Goal: Task Accomplishment & Management: Manage account settings

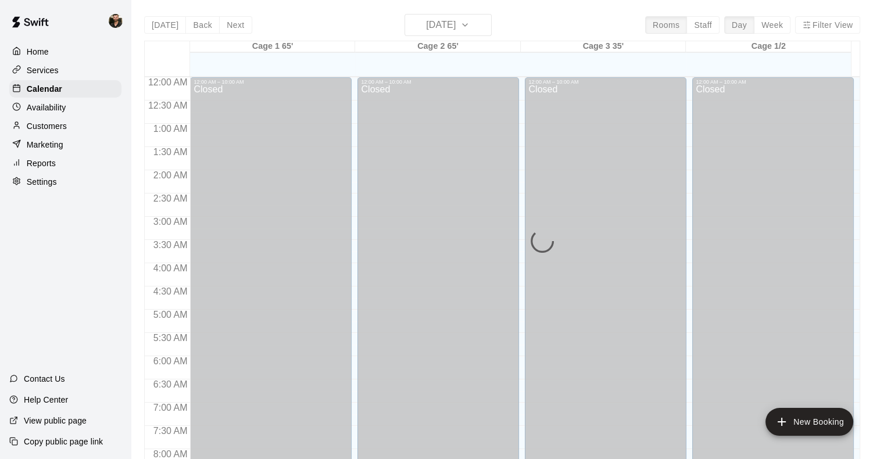
scroll to position [685, 0]
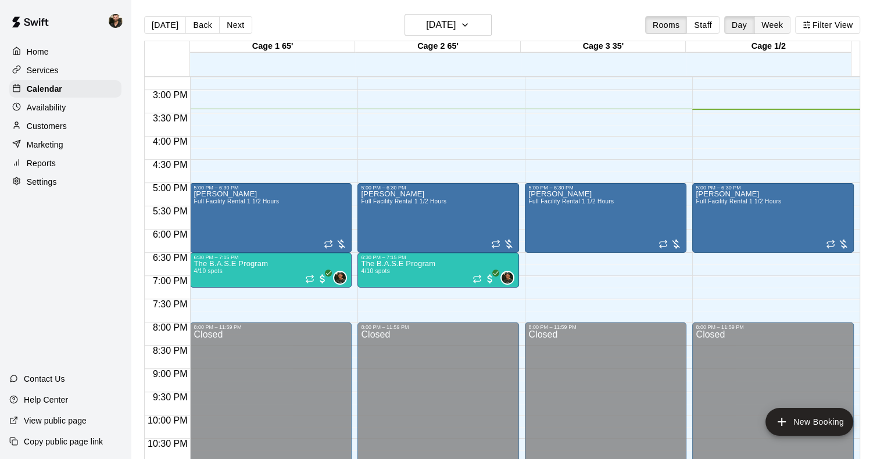
click at [778, 28] on button "Week" at bounding box center [772, 24] width 37 height 17
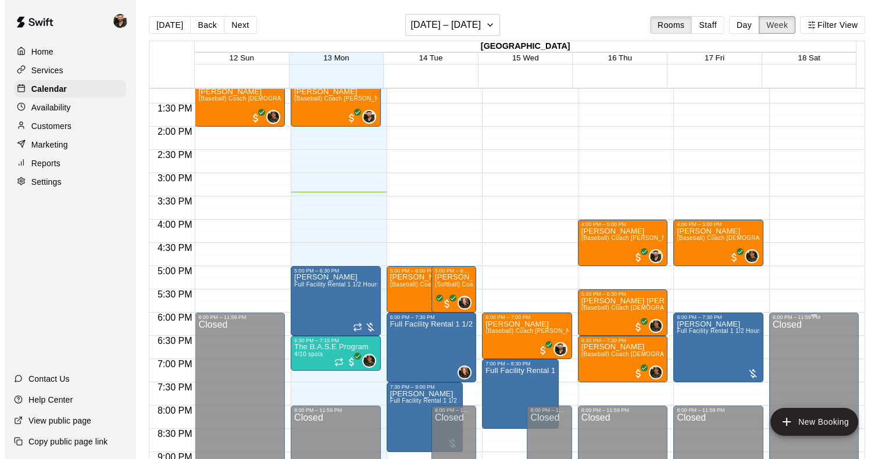
scroll to position [614, 0]
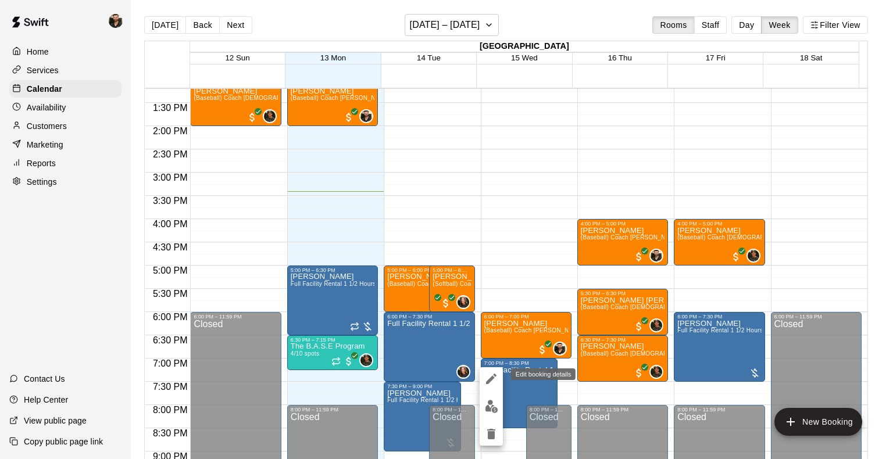
click at [492, 380] on icon "edit" at bounding box center [491, 379] width 14 height 14
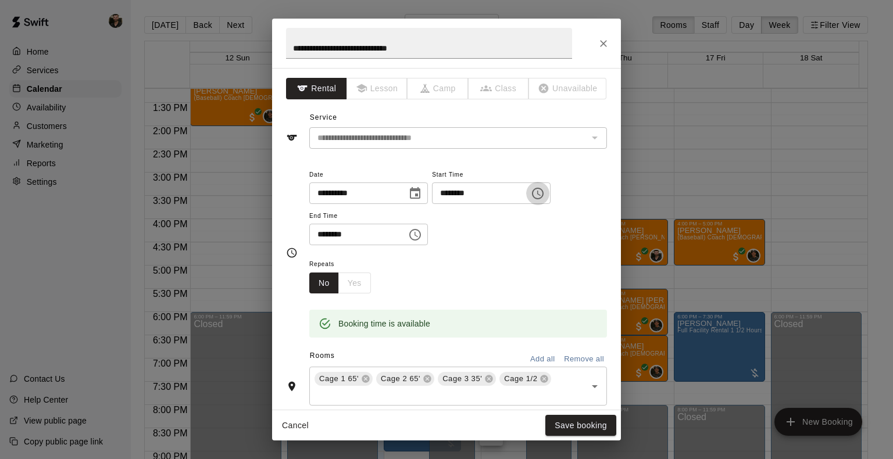
click at [545, 196] on icon "Choose time, selected time is 7:00 PM" at bounding box center [538, 194] width 14 height 14
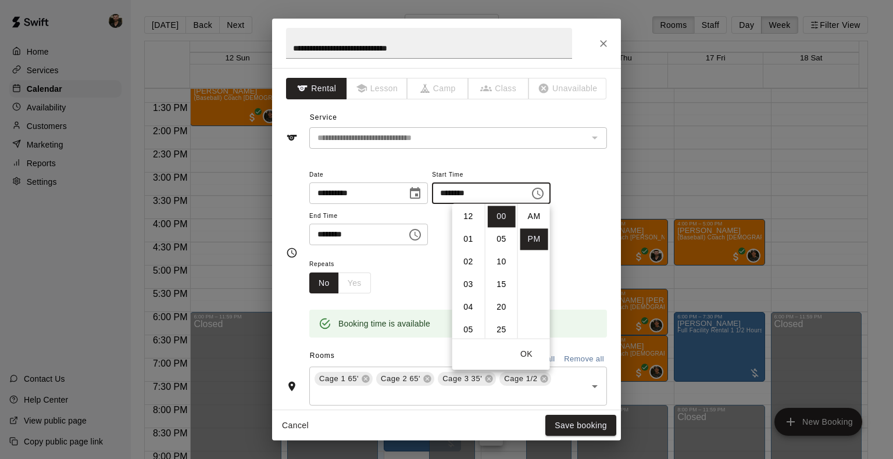
scroll to position [21, 0]
click at [472, 259] on li "09" at bounding box center [468, 263] width 28 height 22
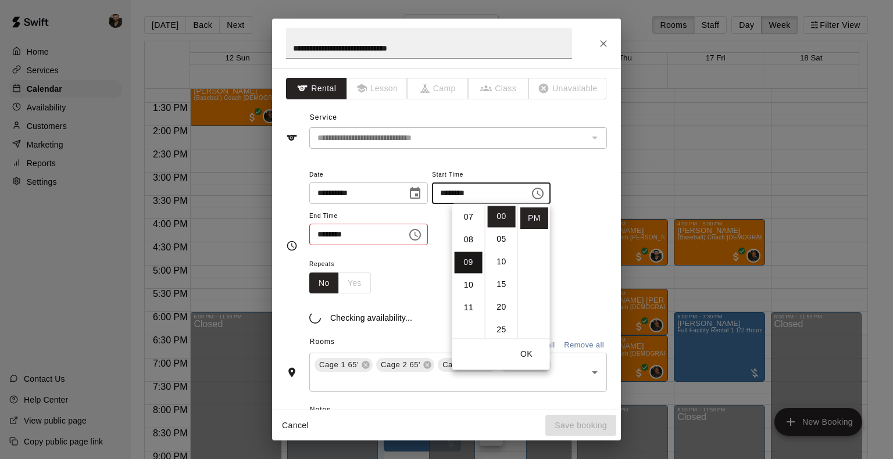
scroll to position [204, 0]
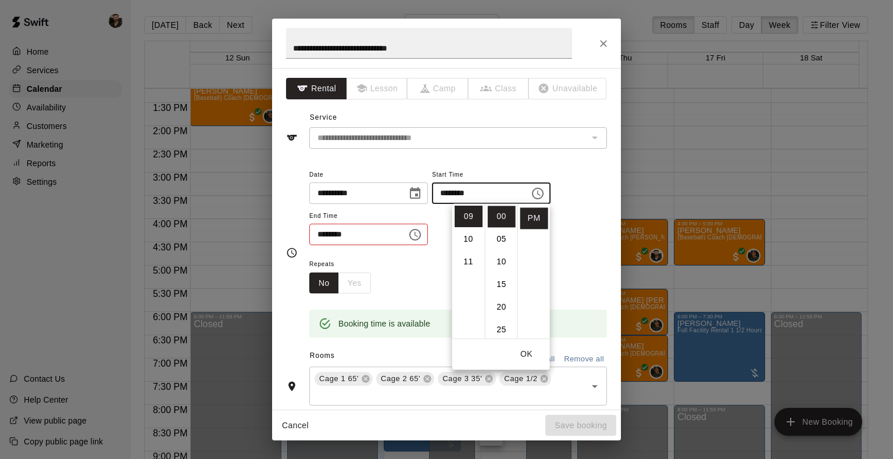
click at [581, 230] on div "**********" at bounding box center [458, 206] width 298 height 78
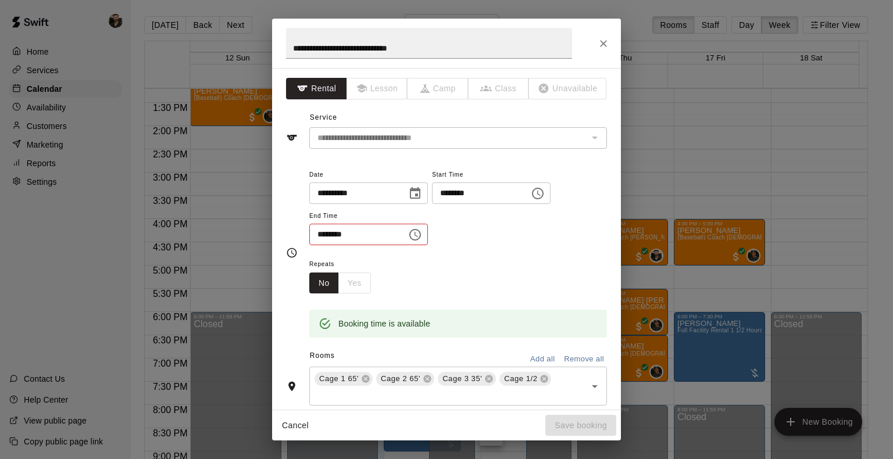
click at [550, 187] on div "******** ​" at bounding box center [491, 193] width 119 height 22
click at [543, 194] on icon "Choose time, selected time is 9:00 PM" at bounding box center [538, 194] width 12 height 12
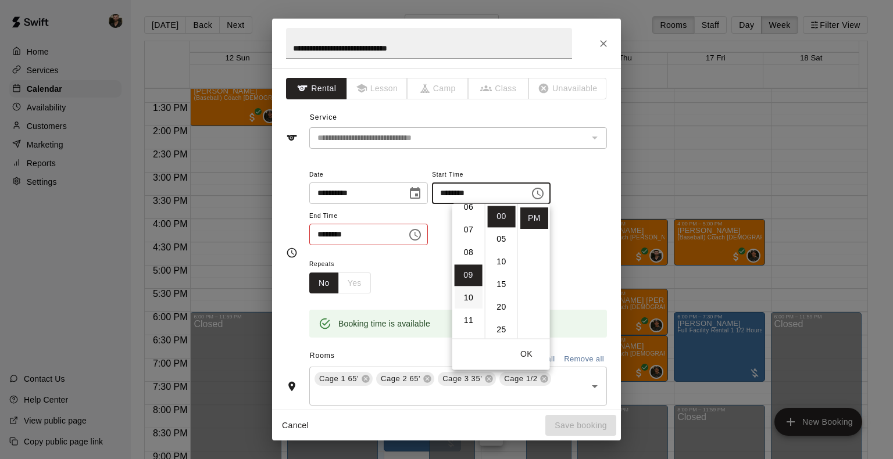
scroll to position [142, 0]
click at [467, 231] on li "07" at bounding box center [468, 233] width 28 height 22
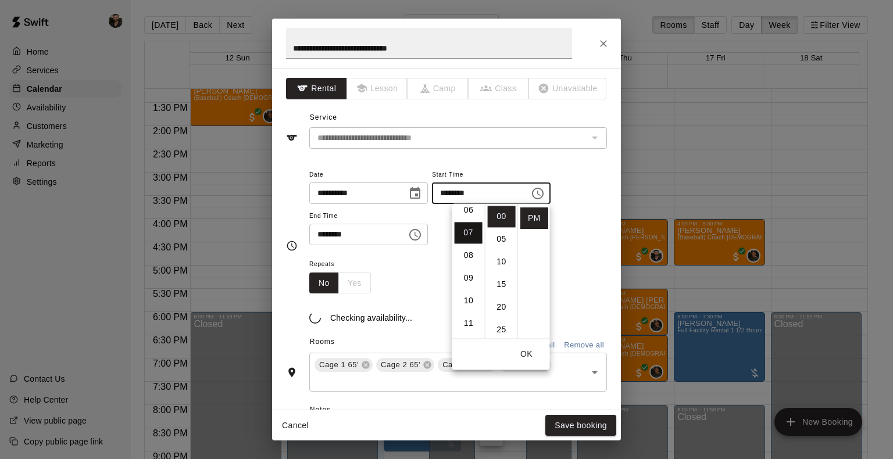
type input "********"
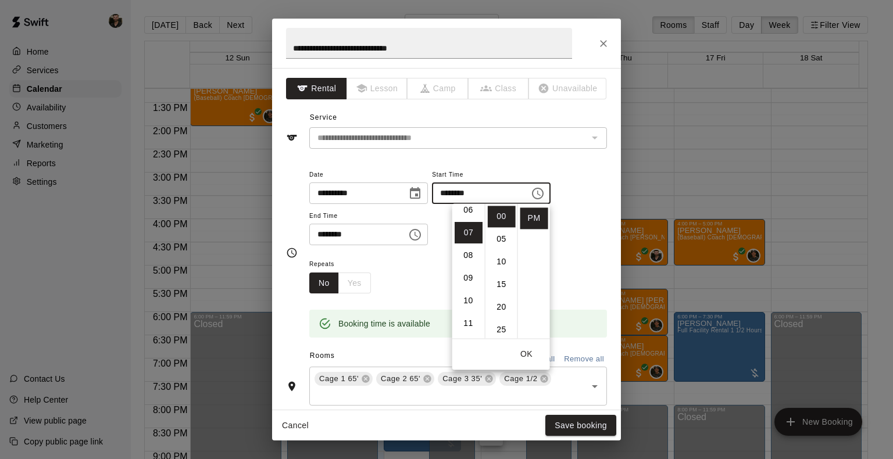
scroll to position [158, 0]
click at [407, 258] on div "Repeats No Yes" at bounding box center [458, 275] width 298 height 37
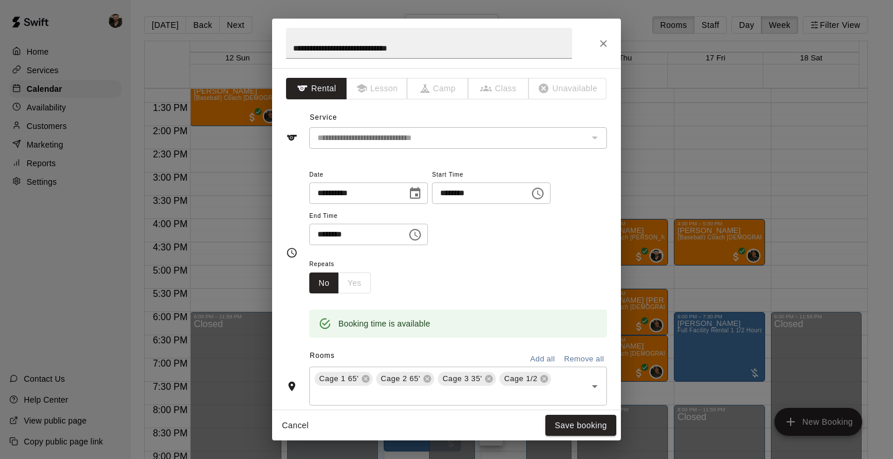
click at [421, 230] on icon "Choose time, selected time is 8:30 PM" at bounding box center [415, 235] width 12 height 12
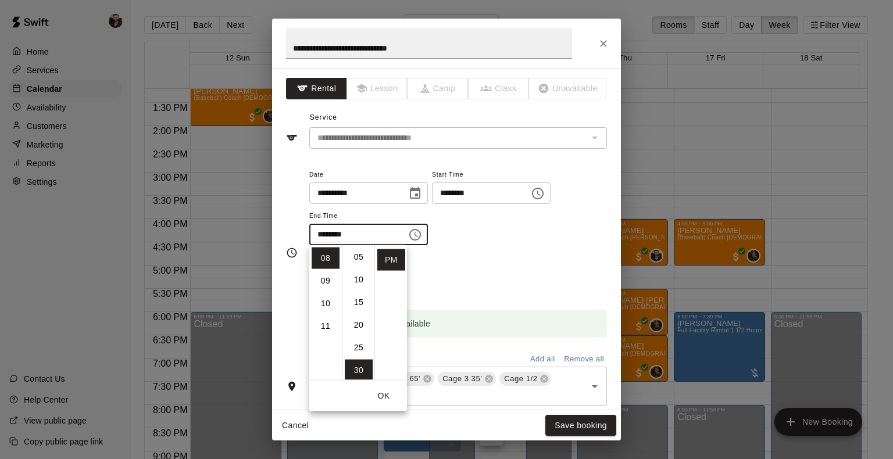
scroll to position [0, 0]
click at [353, 264] on li "00" at bounding box center [359, 259] width 28 height 22
click at [328, 282] on li "09" at bounding box center [325, 281] width 28 height 22
type input "********"
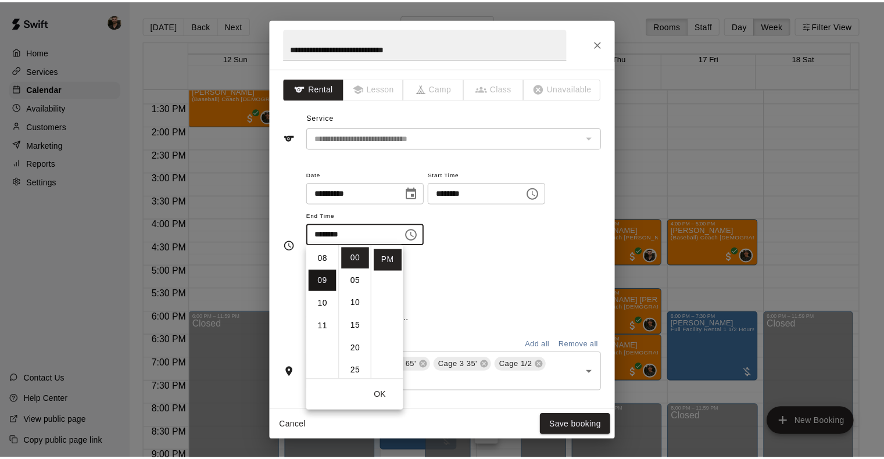
scroll to position [204, 0]
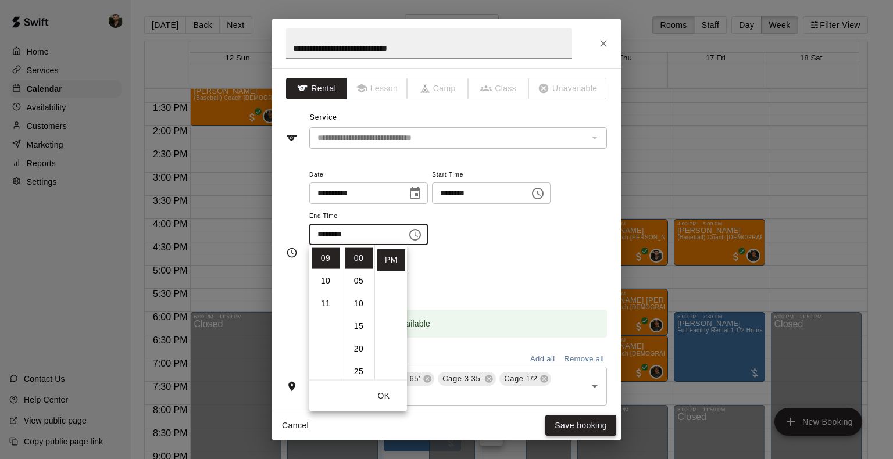
click at [608, 429] on button "Save booking" at bounding box center [580, 426] width 71 height 22
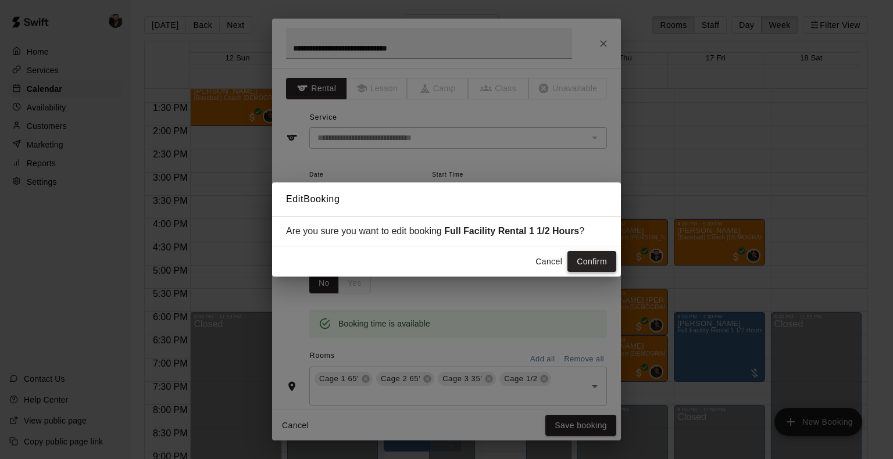
click at [604, 263] on button "Confirm" at bounding box center [591, 262] width 49 height 22
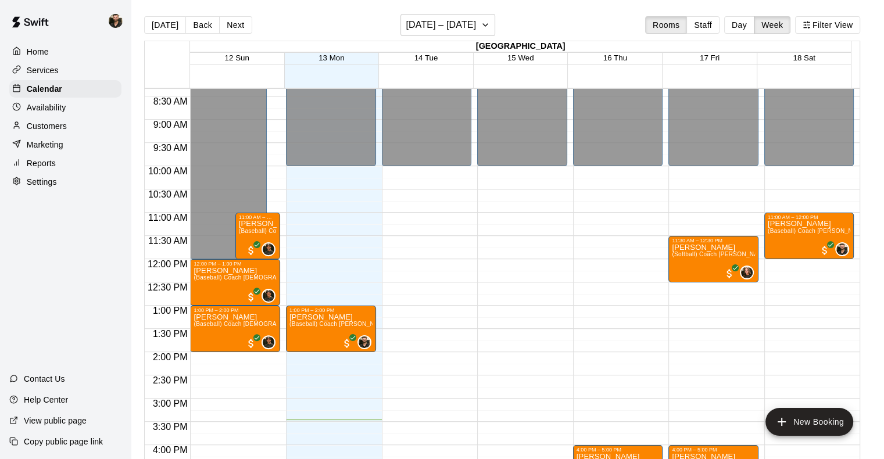
scroll to position [387, 0]
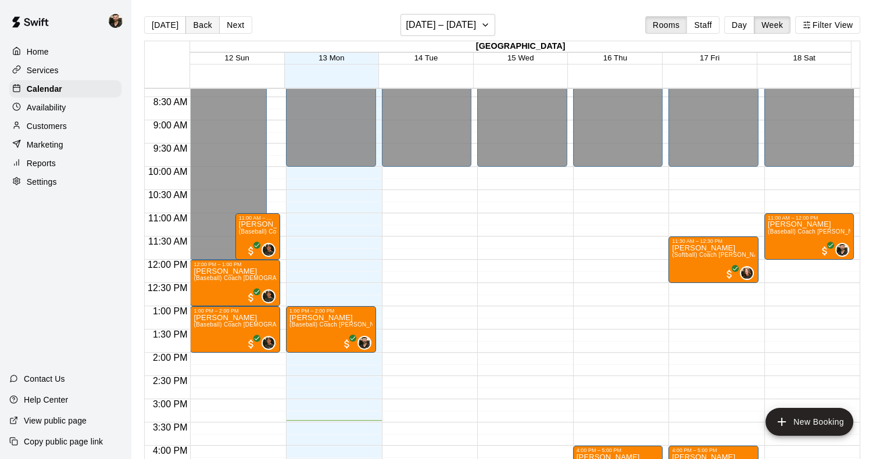
click at [203, 28] on button "Back" at bounding box center [202, 24] width 34 height 17
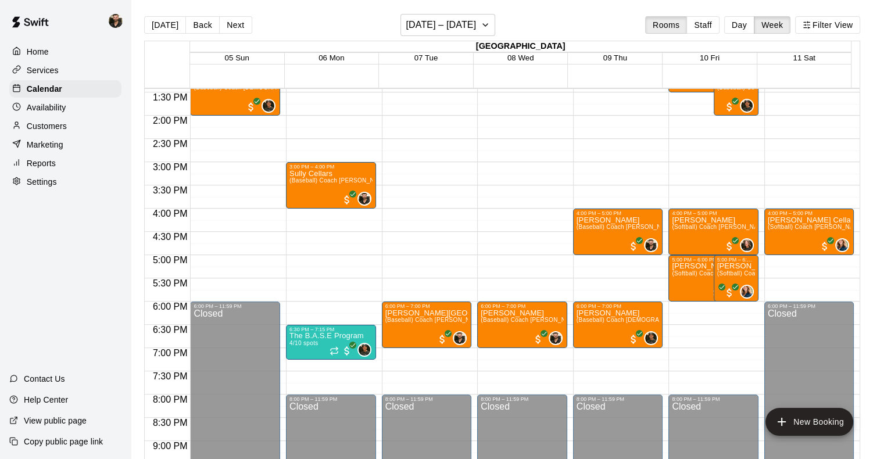
scroll to position [499, 0]
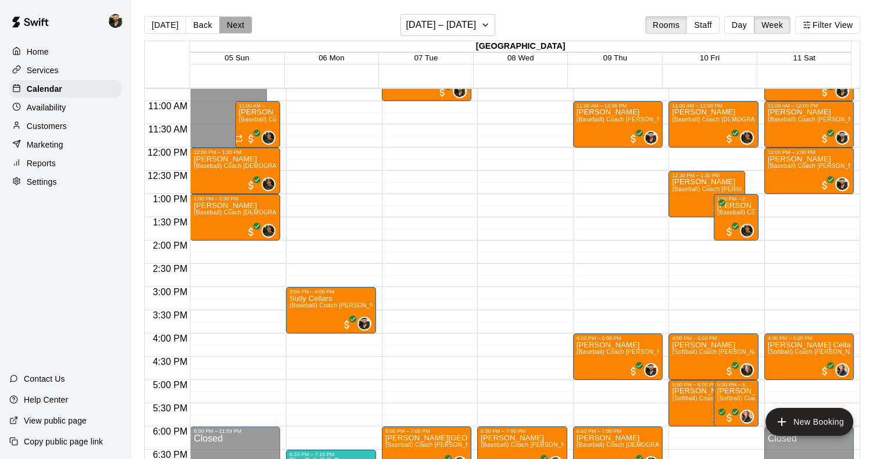
click at [232, 22] on button "Next" at bounding box center [235, 24] width 33 height 17
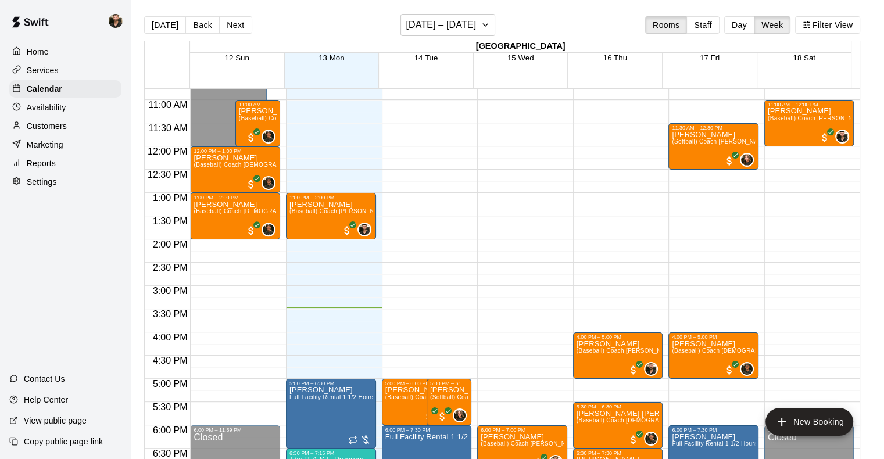
scroll to position [606, 0]
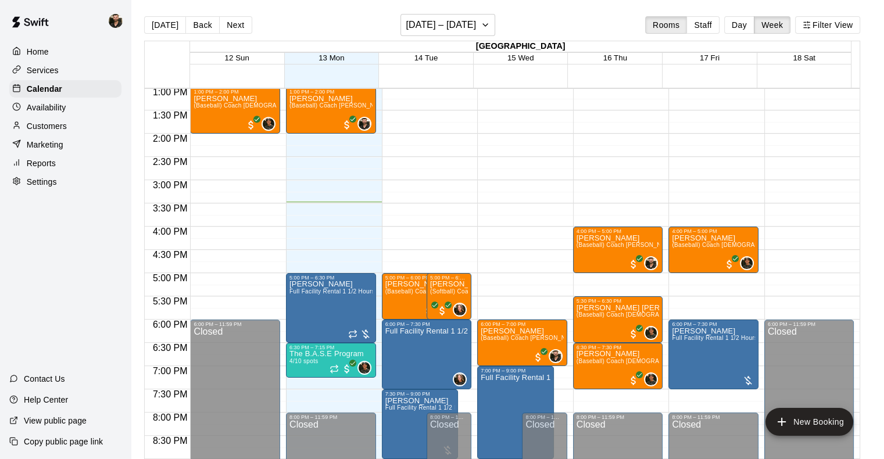
click at [53, 132] on p "Customers" at bounding box center [47, 126] width 40 height 12
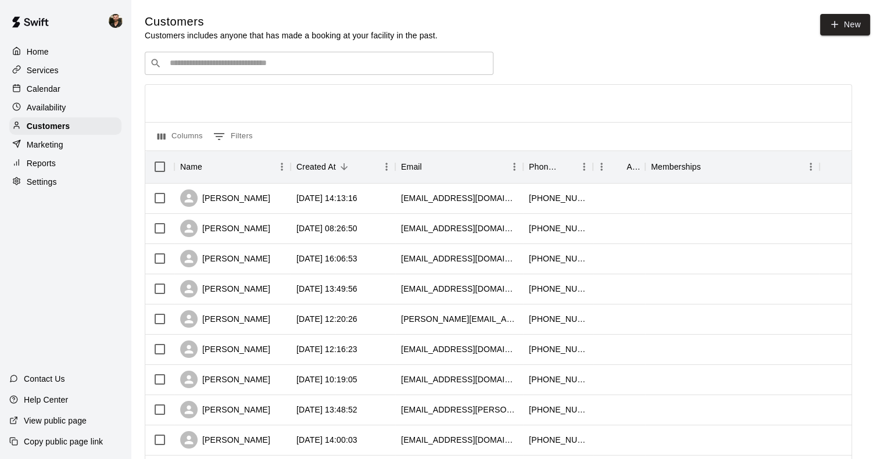
click at [267, 66] on input "Search customers by name or email" at bounding box center [327, 64] width 322 height 12
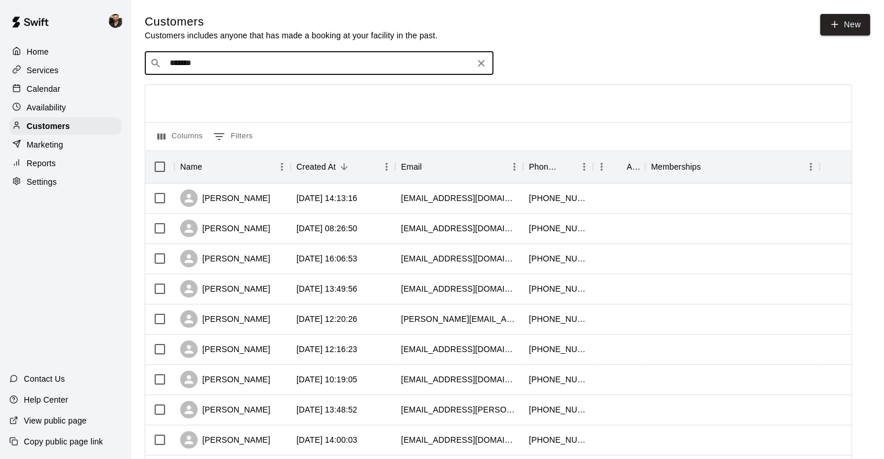
type input "*******"
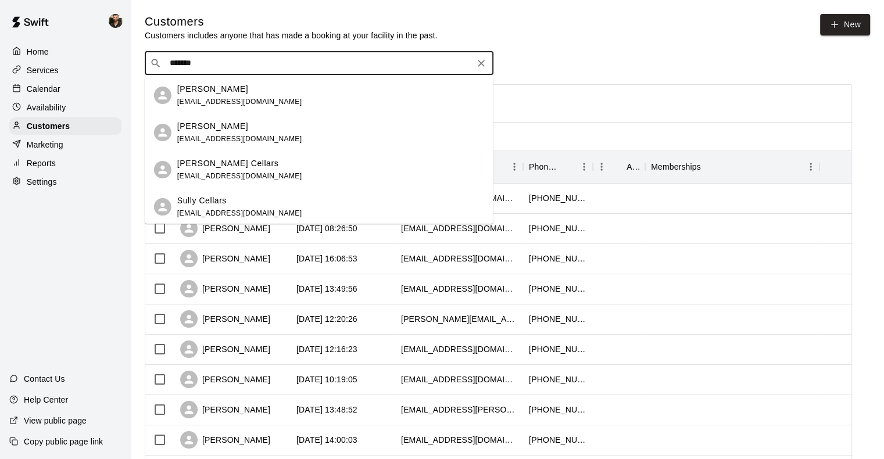
click at [265, 112] on div "[PERSON_NAME] [EMAIL_ADDRESS][DOMAIN_NAME]" at bounding box center [319, 95] width 349 height 37
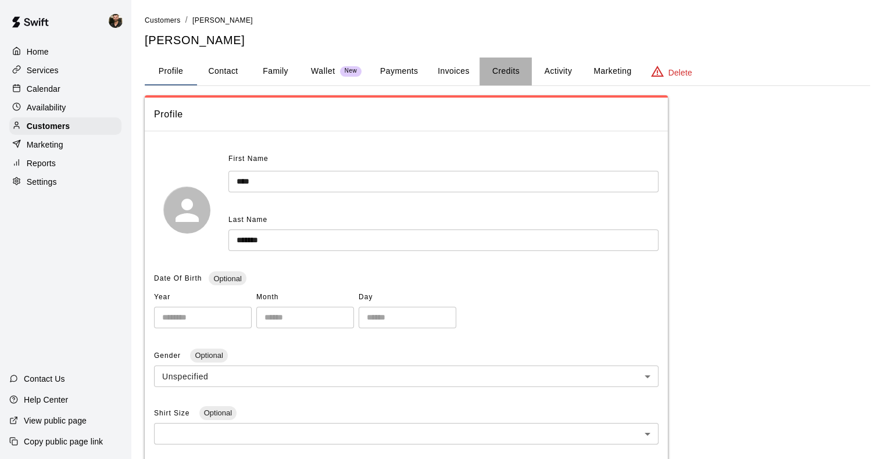
click at [505, 75] on button "Credits" at bounding box center [505, 72] width 52 height 28
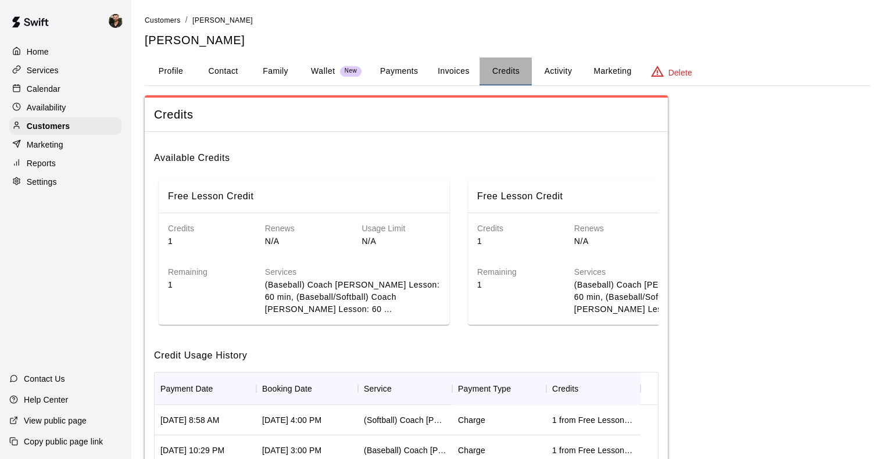
click at [511, 70] on button "Credits" at bounding box center [505, 72] width 52 height 28
click at [31, 132] on p "Customers" at bounding box center [48, 126] width 43 height 12
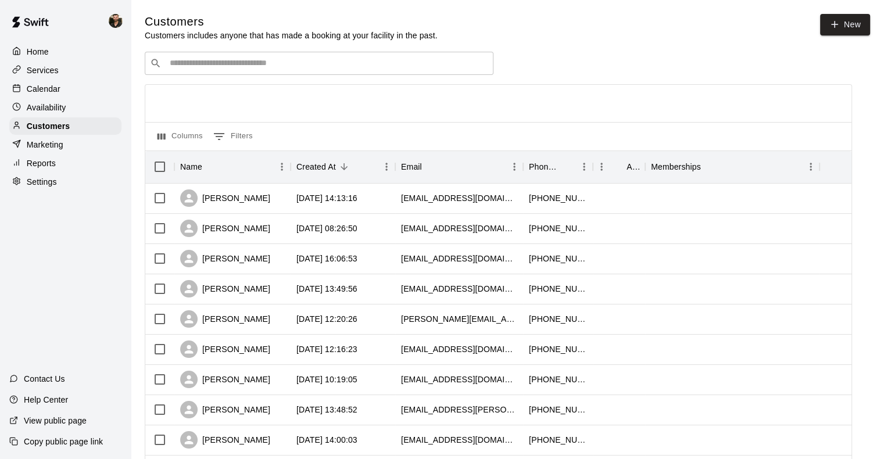
click at [272, 69] on input "Search customers by name or email" at bounding box center [327, 64] width 322 height 12
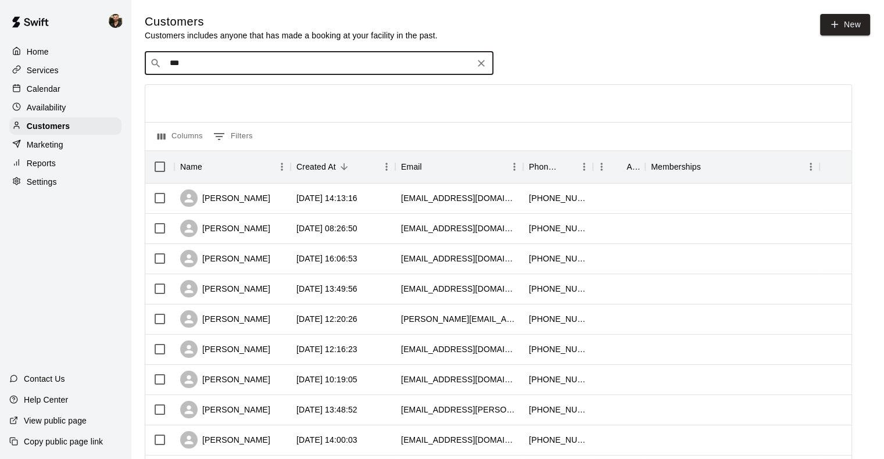
type input "****"
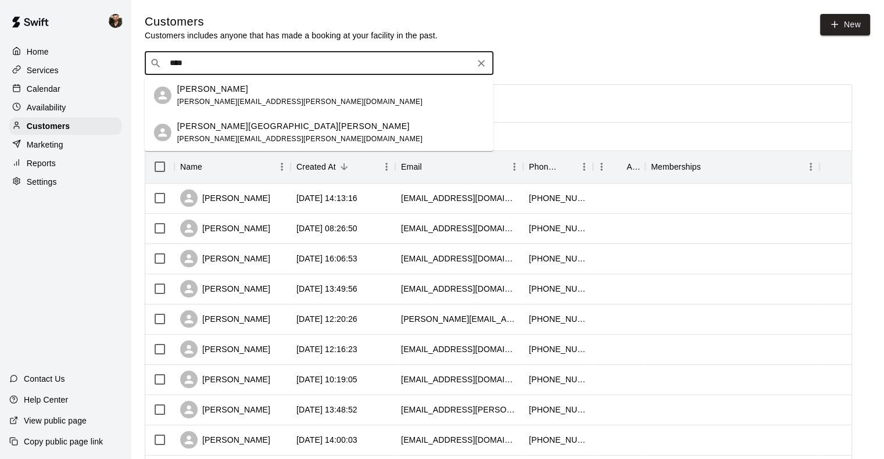
click at [246, 94] on div "[PERSON_NAME]" at bounding box center [299, 89] width 245 height 12
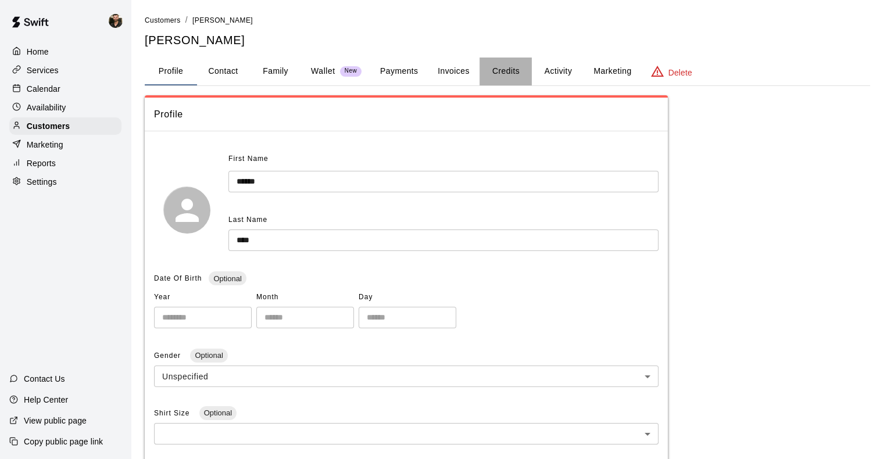
click at [506, 82] on button "Credits" at bounding box center [505, 72] width 52 height 28
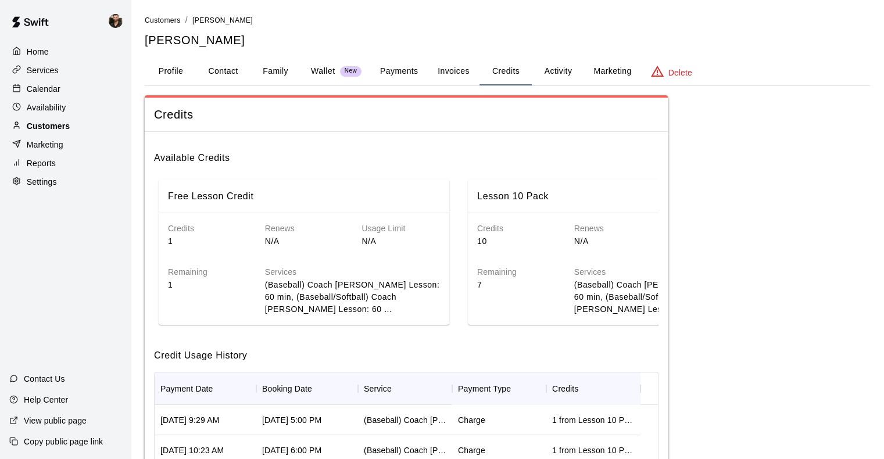
click at [78, 125] on div "Customers" at bounding box center [65, 125] width 112 height 17
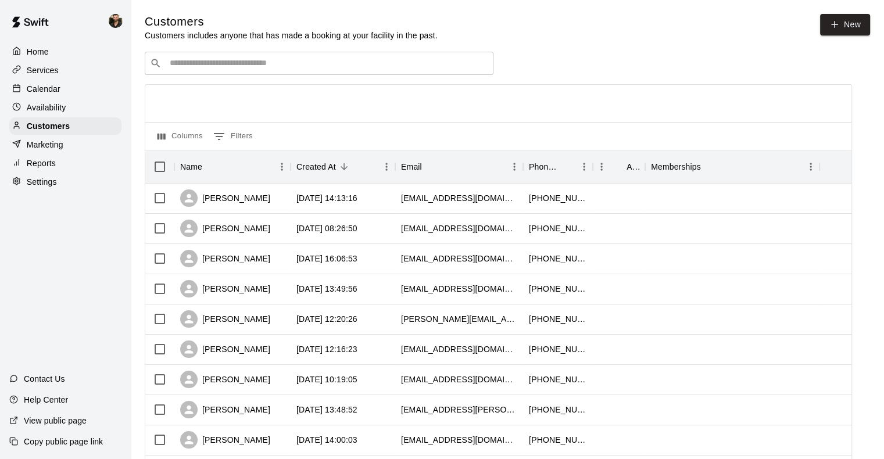
click at [330, 57] on div "​ ​" at bounding box center [319, 63] width 349 height 23
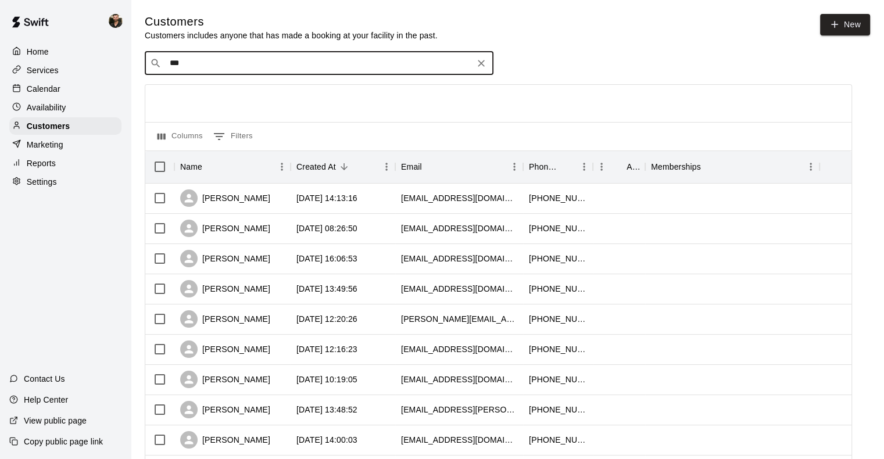
type input "****"
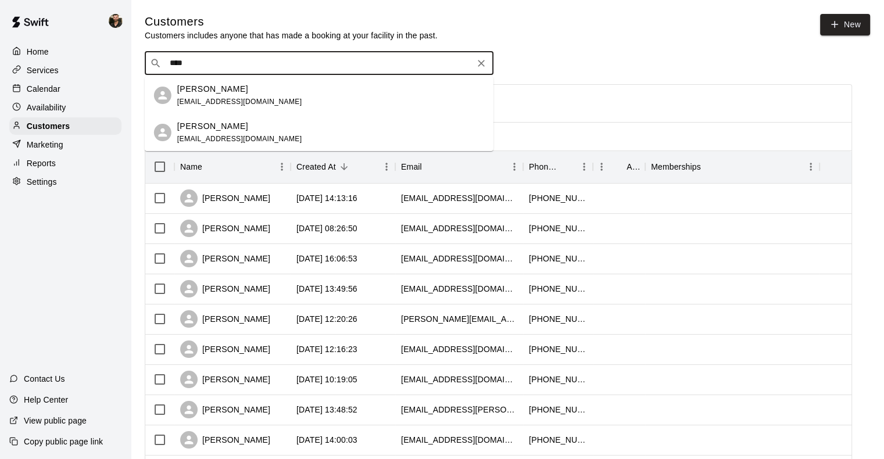
click at [275, 95] on div "[PERSON_NAME] [EMAIL_ADDRESS][DOMAIN_NAME]" at bounding box center [330, 95] width 307 height 25
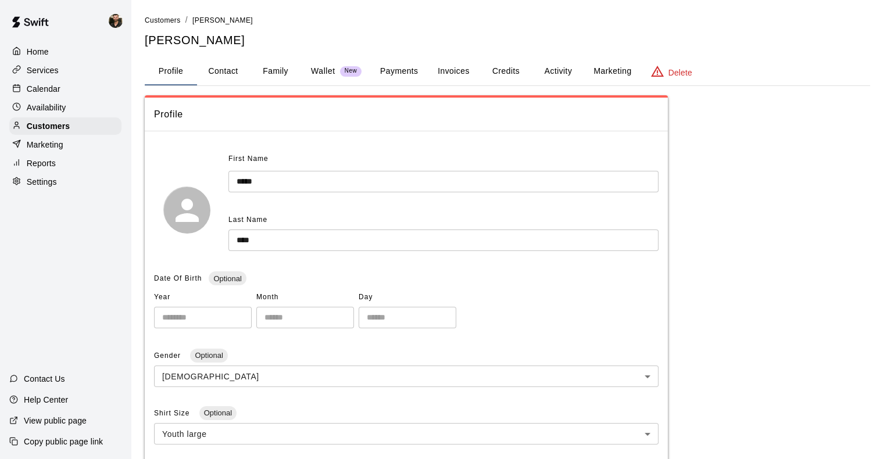
click at [504, 73] on button "Credits" at bounding box center [505, 72] width 52 height 28
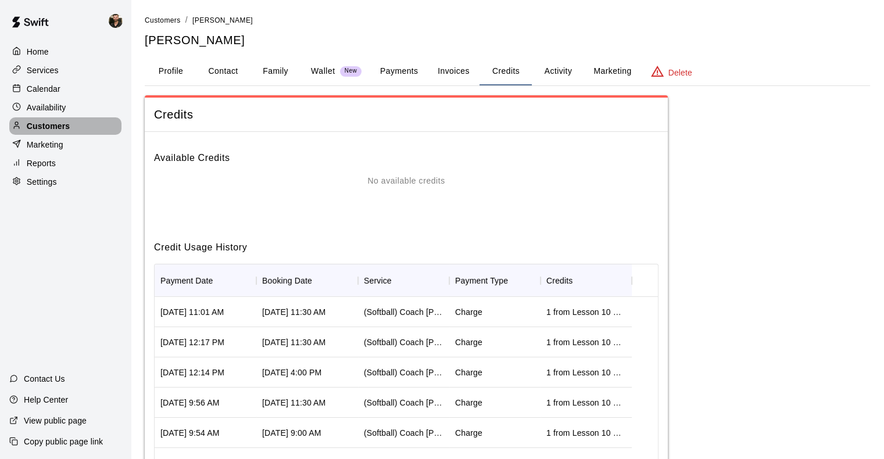
click at [56, 125] on p "Customers" at bounding box center [48, 126] width 43 height 12
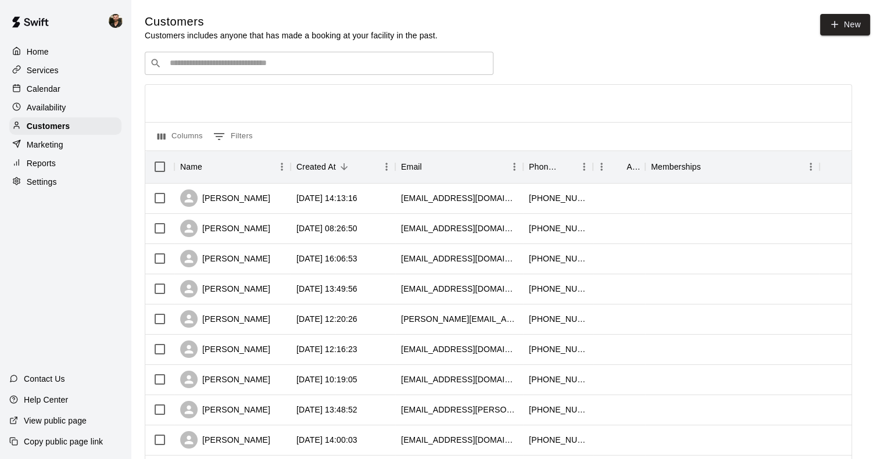
click at [268, 60] on input "Search customers by name or email" at bounding box center [327, 64] width 322 height 12
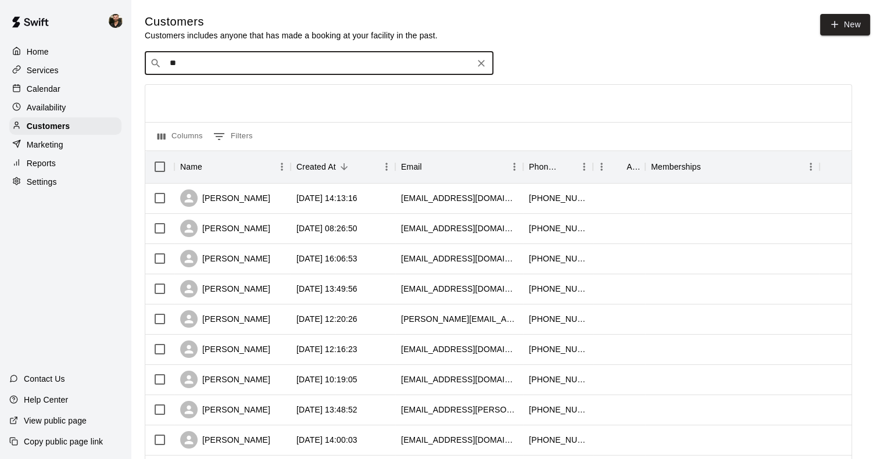
type input "***"
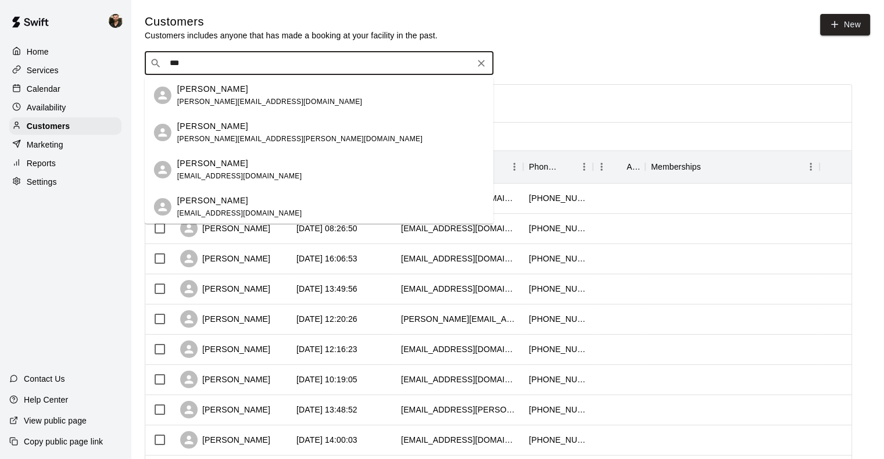
click at [239, 128] on div "[PERSON_NAME]" at bounding box center [299, 126] width 245 height 12
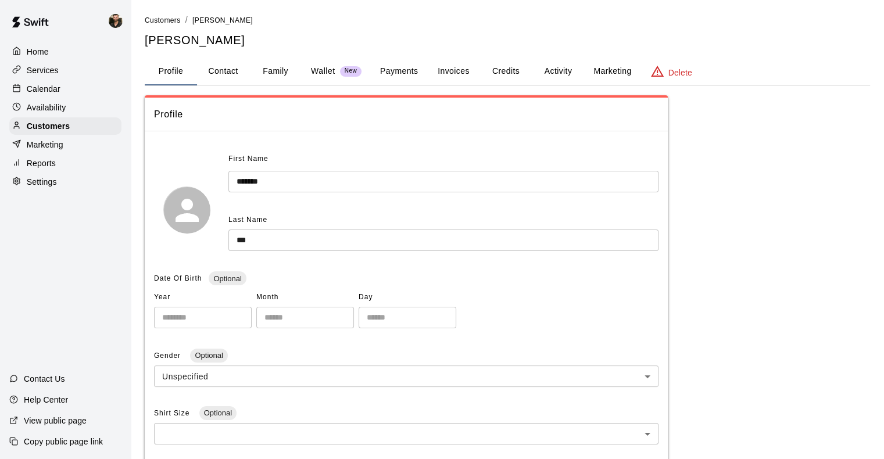
click at [510, 80] on button "Credits" at bounding box center [505, 72] width 52 height 28
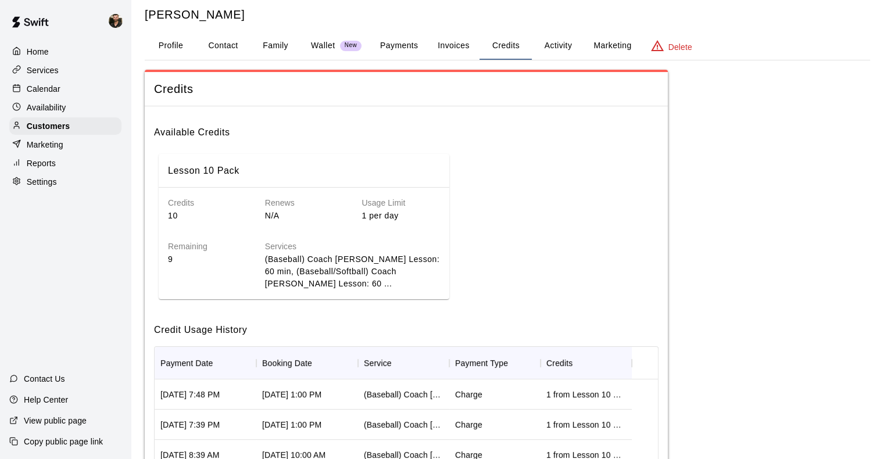
scroll to position [19, 0]
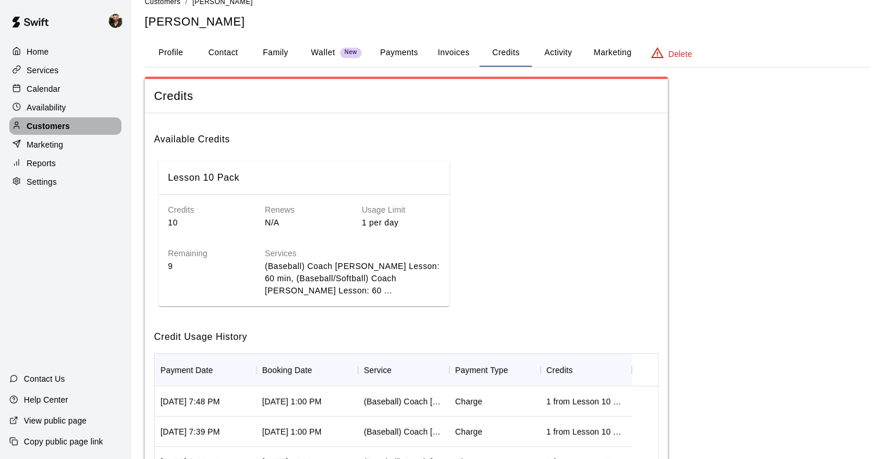
click at [88, 133] on div "Customers" at bounding box center [65, 125] width 112 height 17
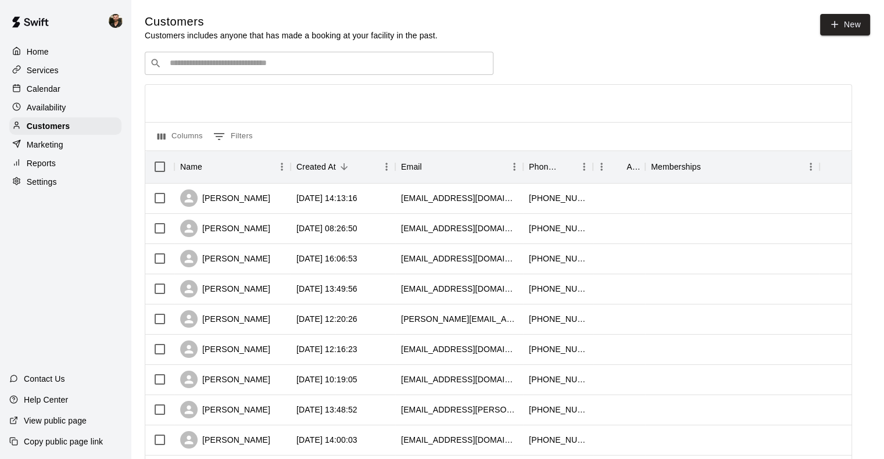
click at [402, 71] on div "​ ​" at bounding box center [319, 63] width 349 height 23
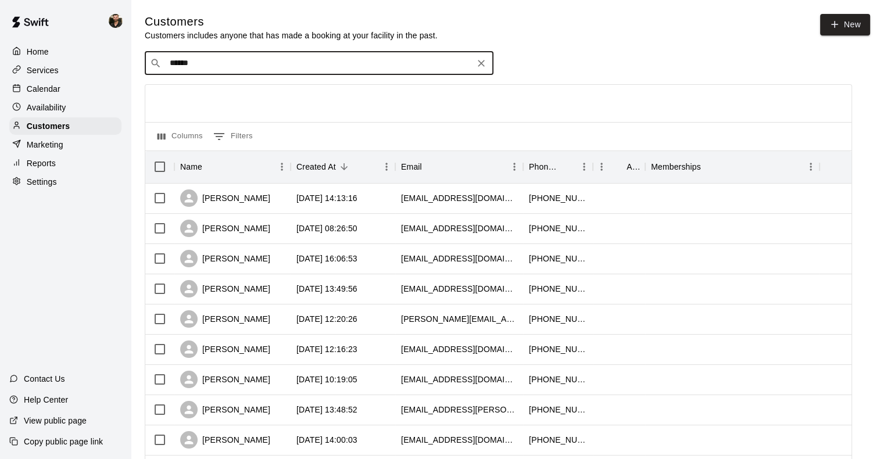
type input "*******"
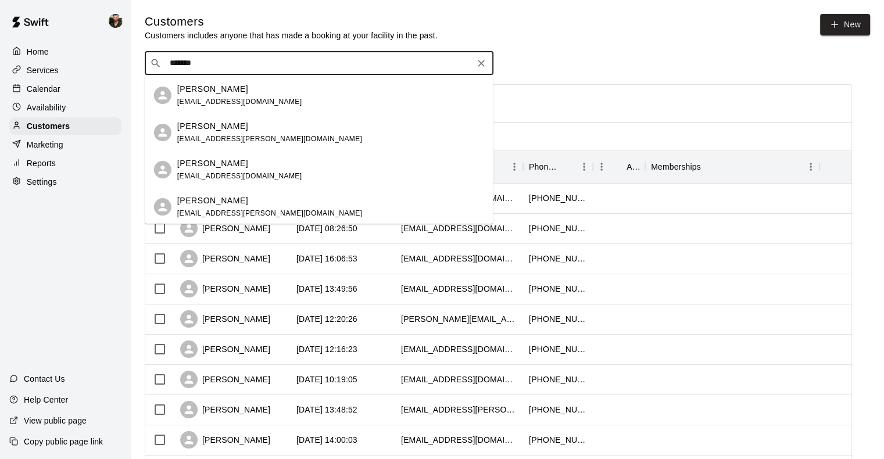
click at [293, 128] on div "[PERSON_NAME]" at bounding box center [269, 126] width 185 height 12
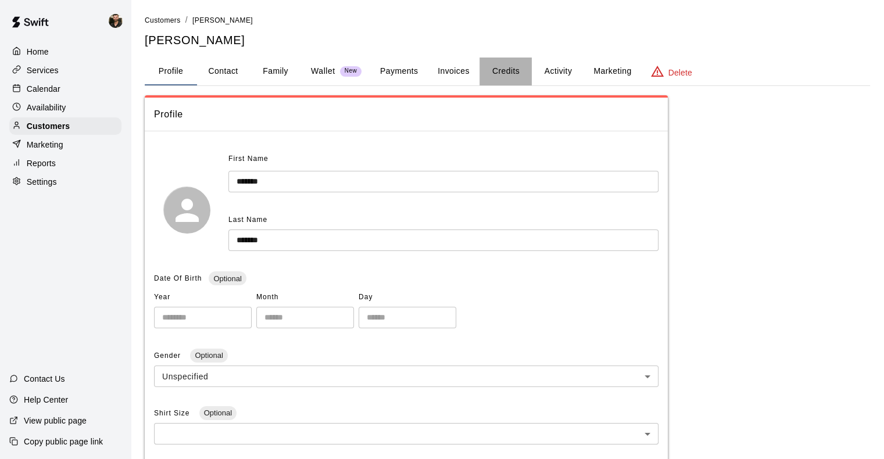
click at [504, 73] on button "Credits" at bounding box center [505, 72] width 52 height 28
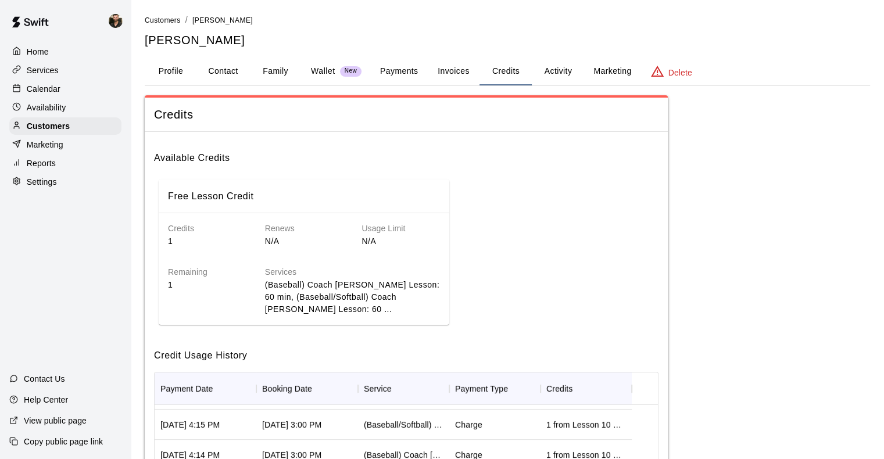
click at [508, 71] on button "Credits" at bounding box center [505, 72] width 52 height 28
click at [53, 132] on p "Customers" at bounding box center [48, 126] width 43 height 12
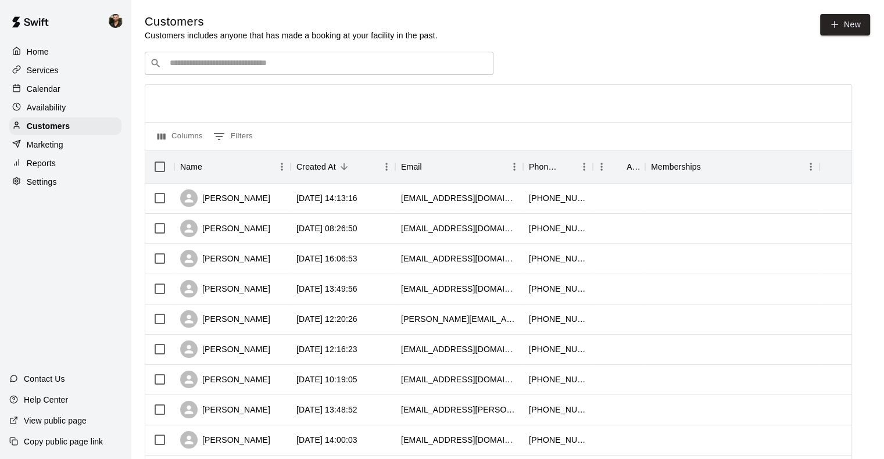
click at [291, 74] on div "​ ​" at bounding box center [319, 63] width 349 height 23
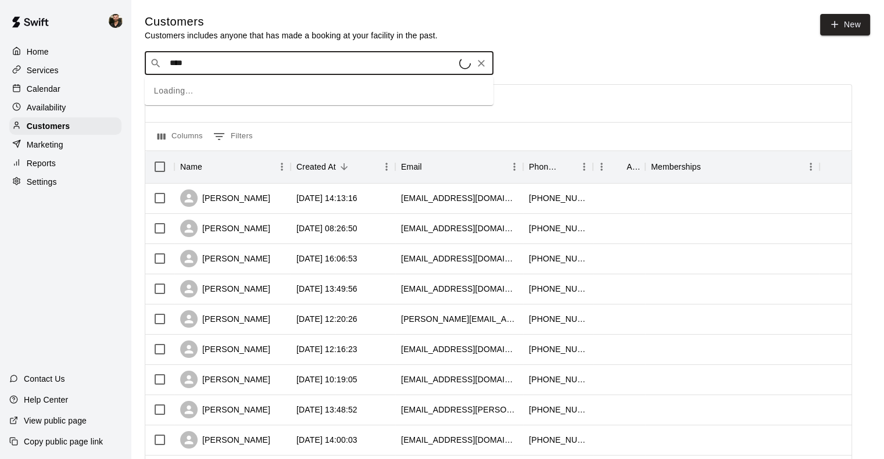
type input "*****"
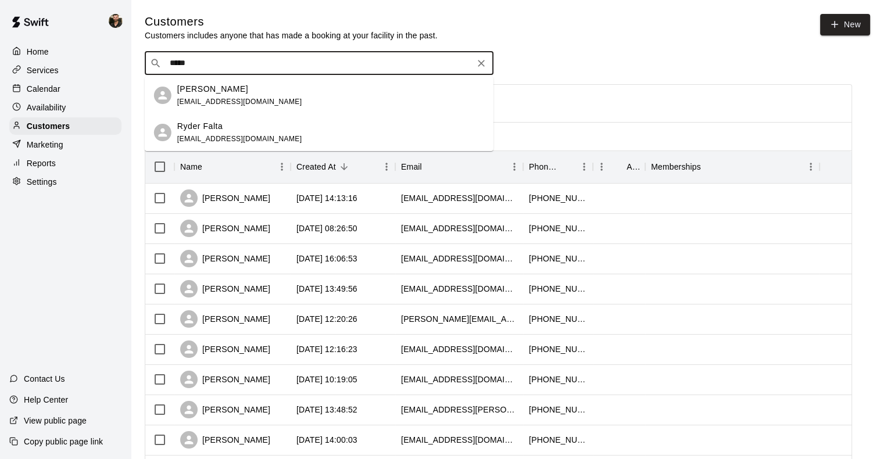
click at [272, 99] on div "[PERSON_NAME] [EMAIL_ADDRESS][DOMAIN_NAME]" at bounding box center [330, 95] width 307 height 25
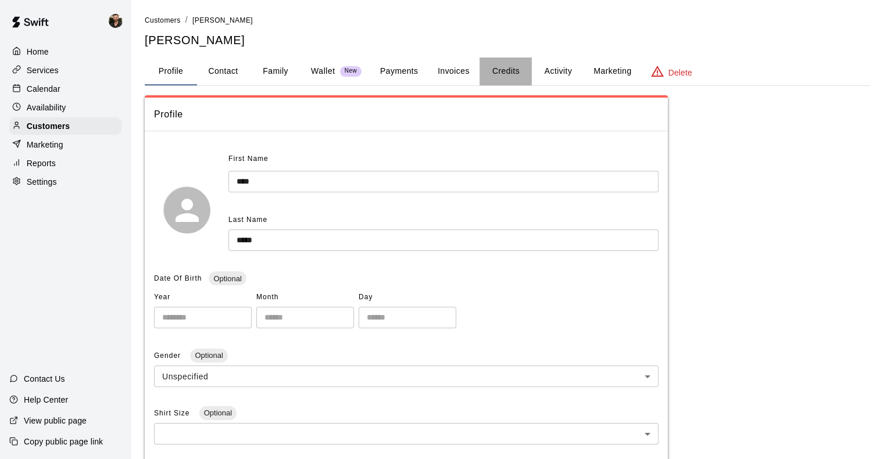
click at [518, 73] on button "Credits" at bounding box center [505, 72] width 52 height 28
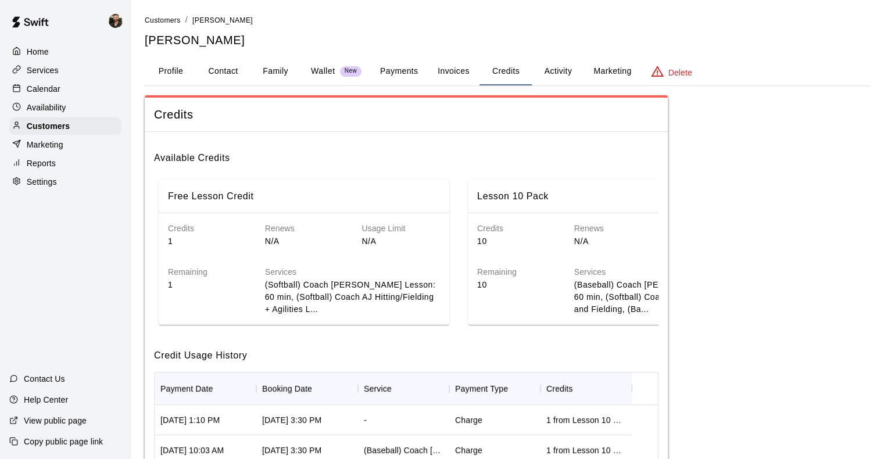
click at [497, 81] on button "Credits" at bounding box center [505, 72] width 52 height 28
click at [74, 126] on div "Customers" at bounding box center [65, 125] width 112 height 17
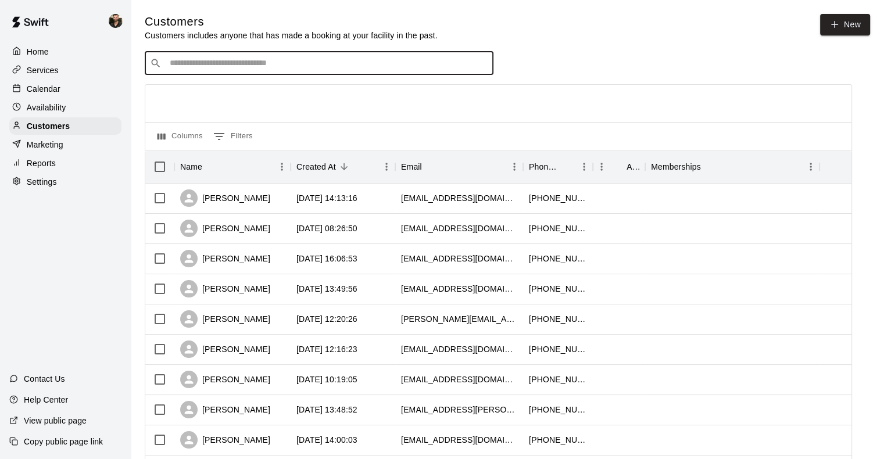
click at [335, 63] on input "Search customers by name or email" at bounding box center [327, 64] width 322 height 12
type input "******"
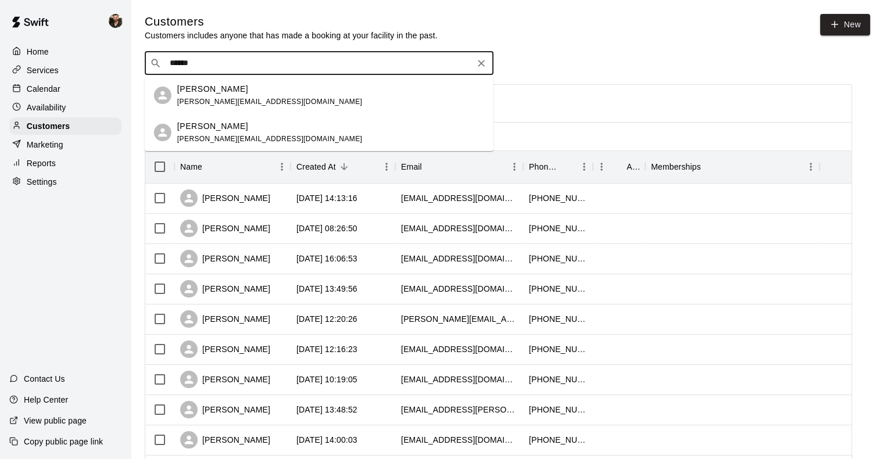
click at [213, 91] on p "[PERSON_NAME]" at bounding box center [212, 89] width 71 height 12
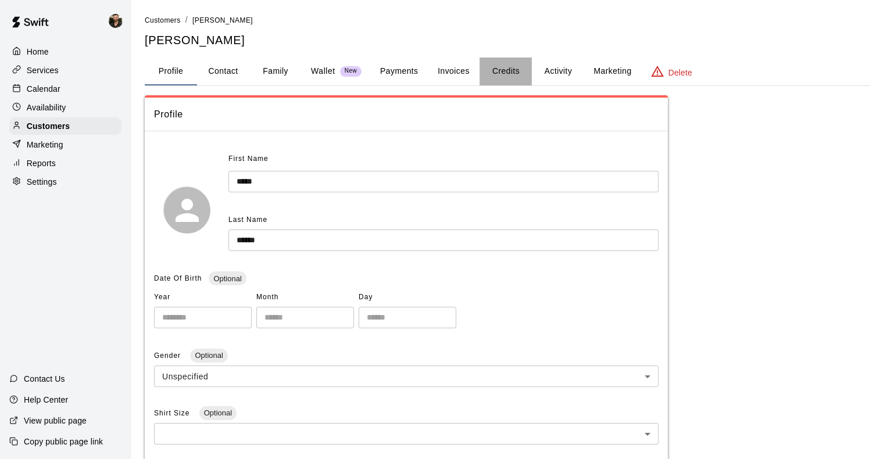
click at [517, 73] on button "Credits" at bounding box center [505, 72] width 52 height 28
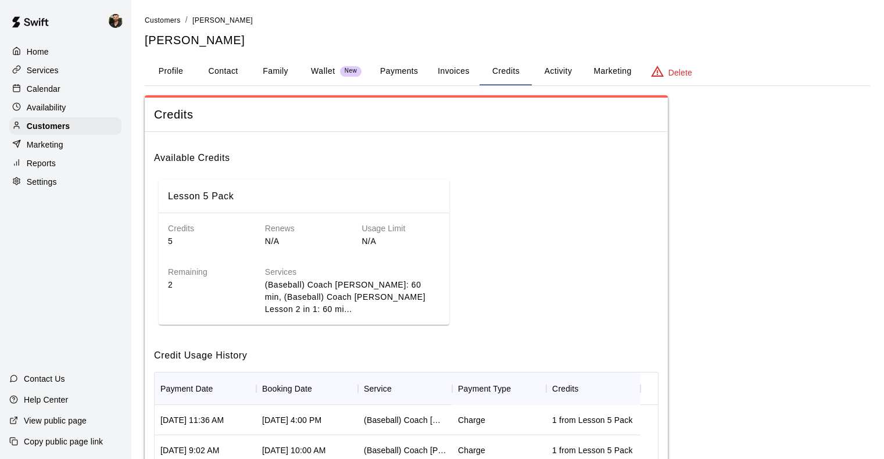
click at [512, 73] on button "Credits" at bounding box center [505, 72] width 52 height 28
click at [67, 131] on p "Customers" at bounding box center [48, 126] width 43 height 12
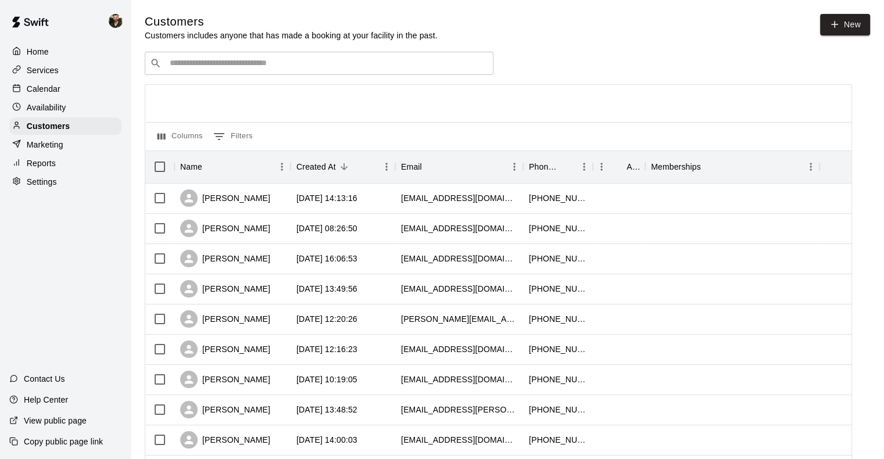
click at [210, 68] on input "Search customers by name or email" at bounding box center [327, 64] width 322 height 12
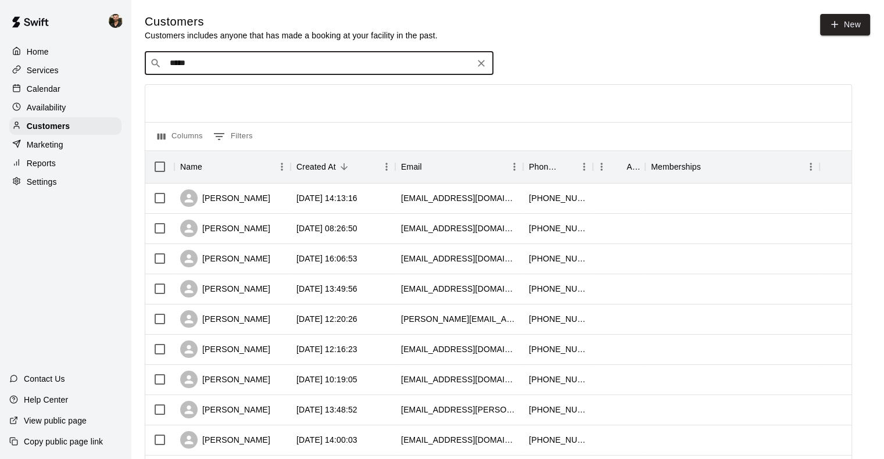
type input "******"
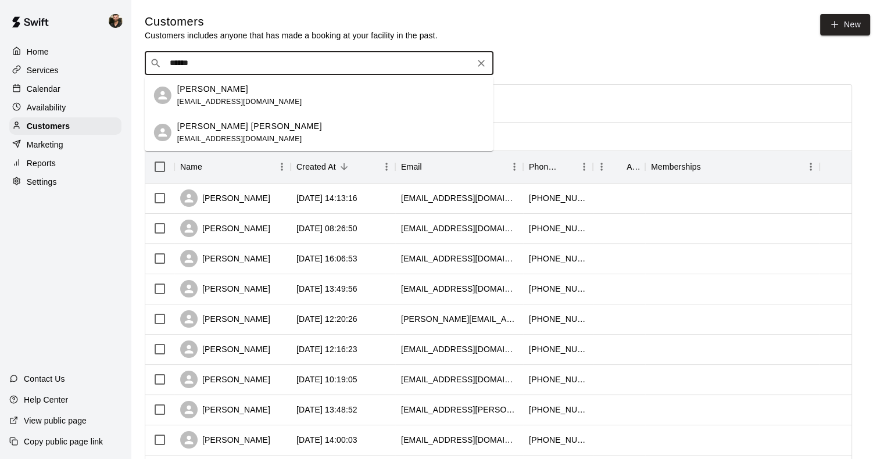
click at [209, 94] on p "[PERSON_NAME]" at bounding box center [212, 89] width 71 height 12
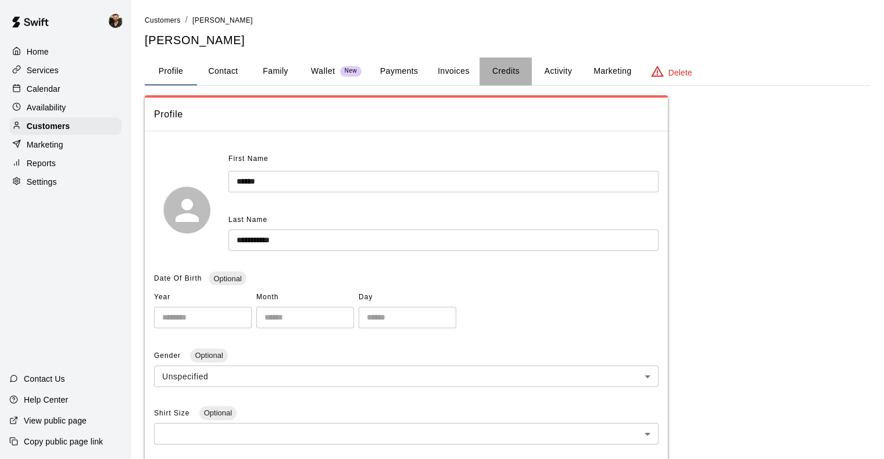
click at [511, 62] on button "Credits" at bounding box center [505, 72] width 52 height 28
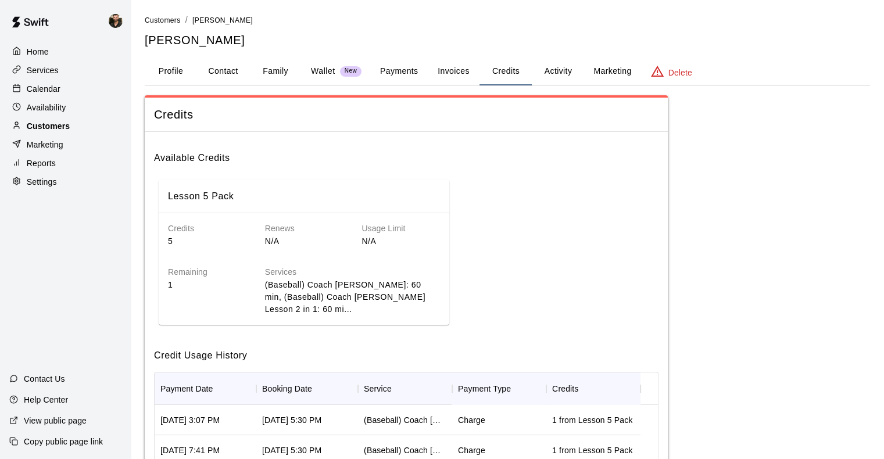
click at [77, 134] on div "Customers" at bounding box center [65, 125] width 112 height 17
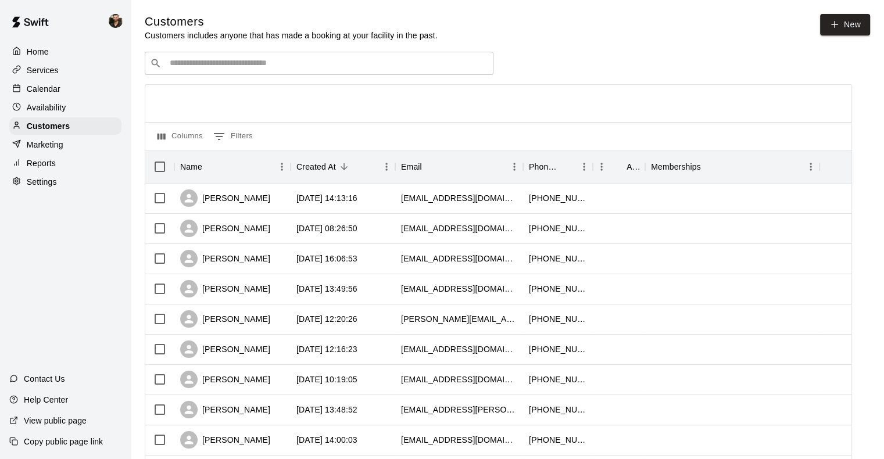
click at [336, 74] on div "​ ​" at bounding box center [319, 63] width 349 height 23
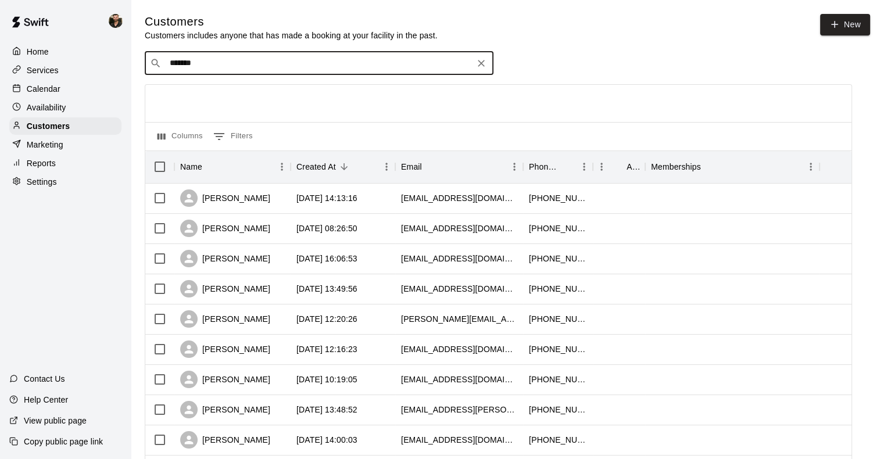
type input "********"
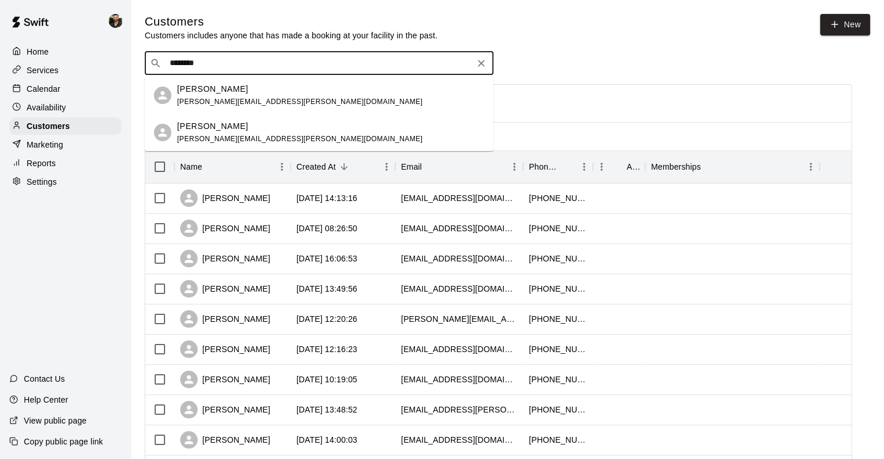
click at [305, 95] on div "[PERSON_NAME] [PERSON_NAME][EMAIL_ADDRESS][PERSON_NAME][DOMAIN_NAME]" at bounding box center [330, 95] width 307 height 25
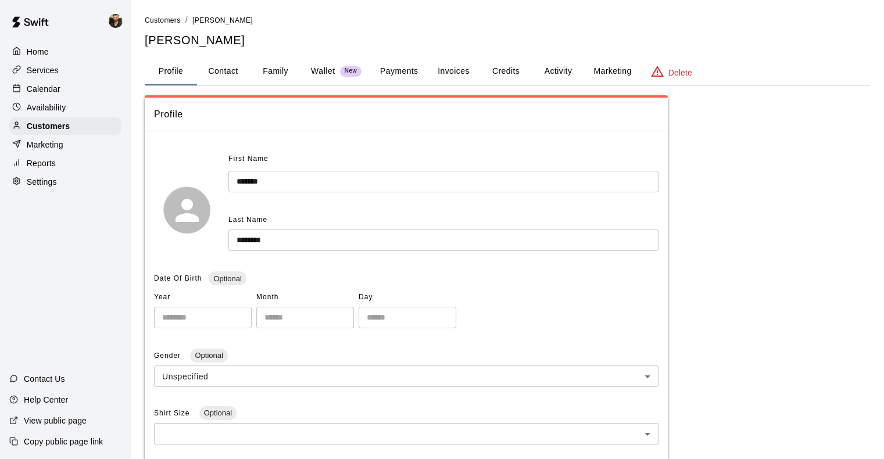
click at [509, 71] on button "Credits" at bounding box center [505, 72] width 52 height 28
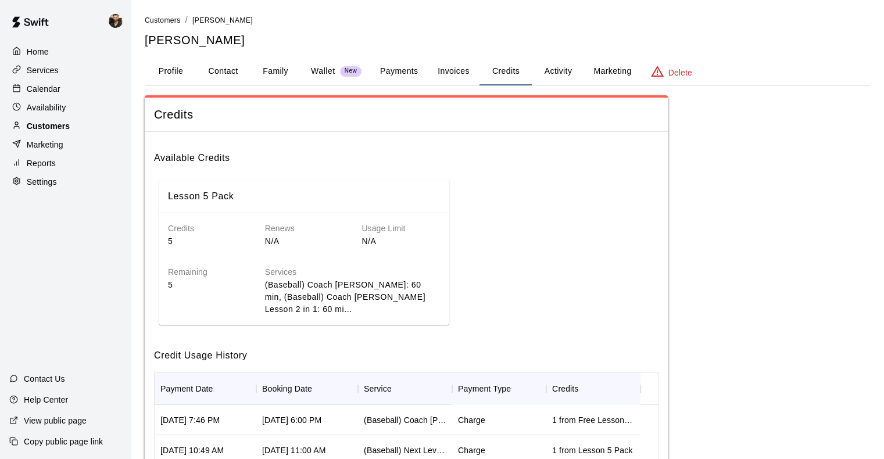
click at [77, 126] on div "Customers" at bounding box center [65, 125] width 112 height 17
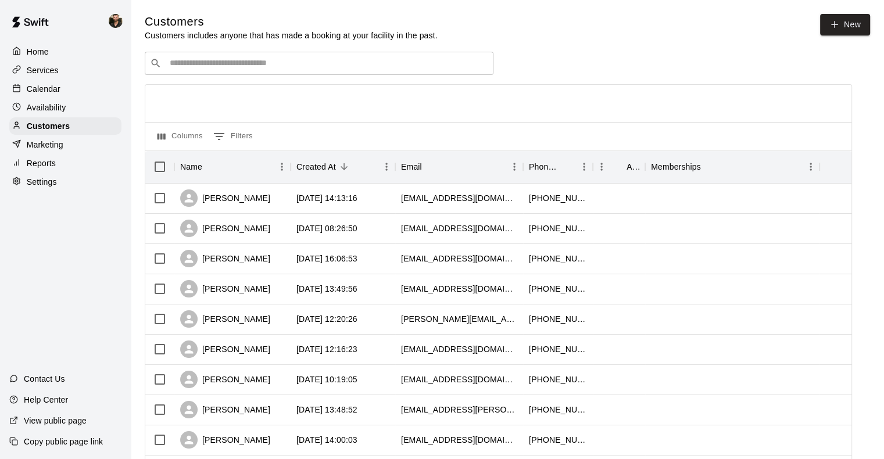
click at [224, 60] on input "Search customers by name or email" at bounding box center [327, 64] width 322 height 12
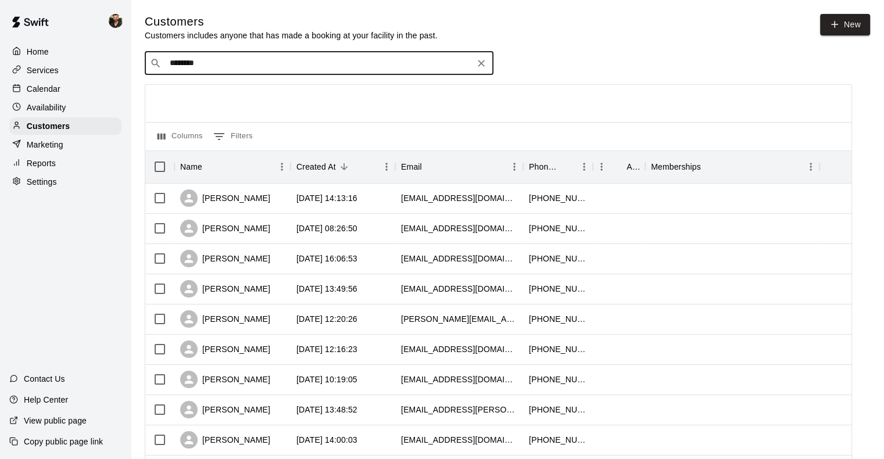
type input "*********"
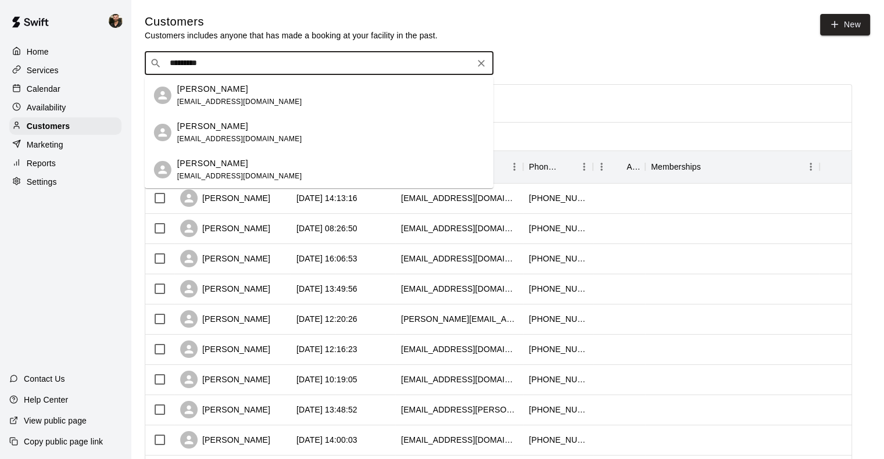
click at [209, 96] on div "[PERSON_NAME] [EMAIL_ADDRESS][DOMAIN_NAME]" at bounding box center [239, 95] width 125 height 25
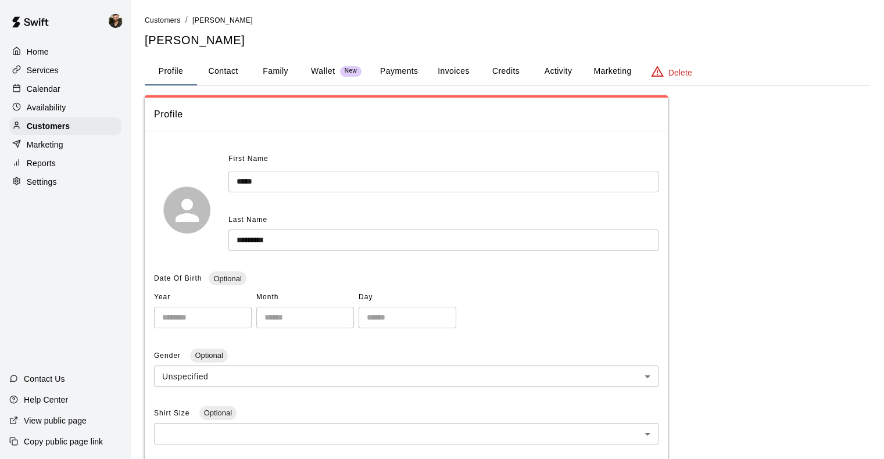
click at [516, 83] on button "Credits" at bounding box center [505, 72] width 52 height 28
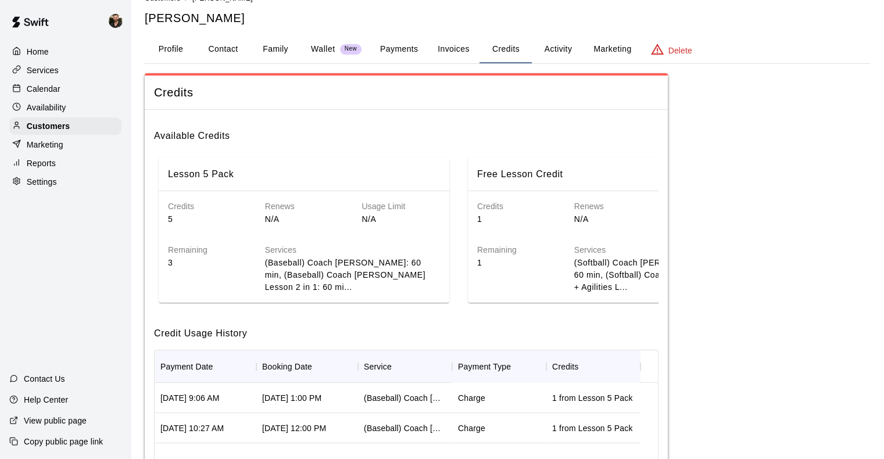
scroll to position [20, 0]
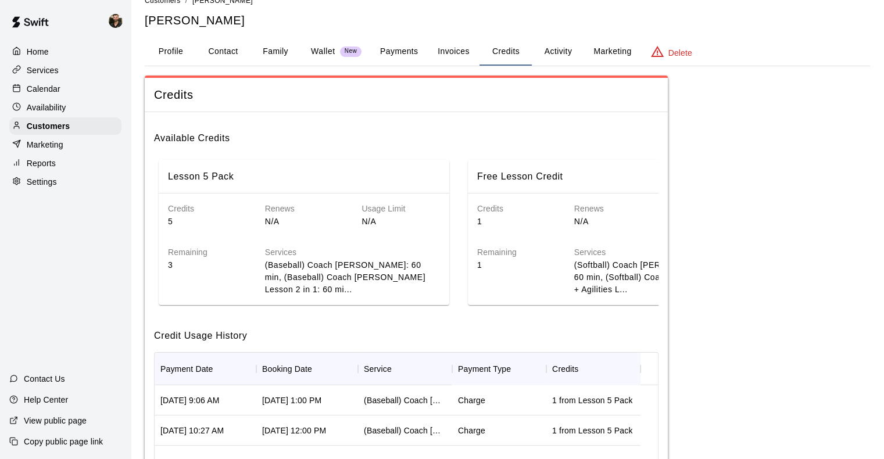
click at [39, 46] on p "Home" at bounding box center [38, 52] width 22 height 12
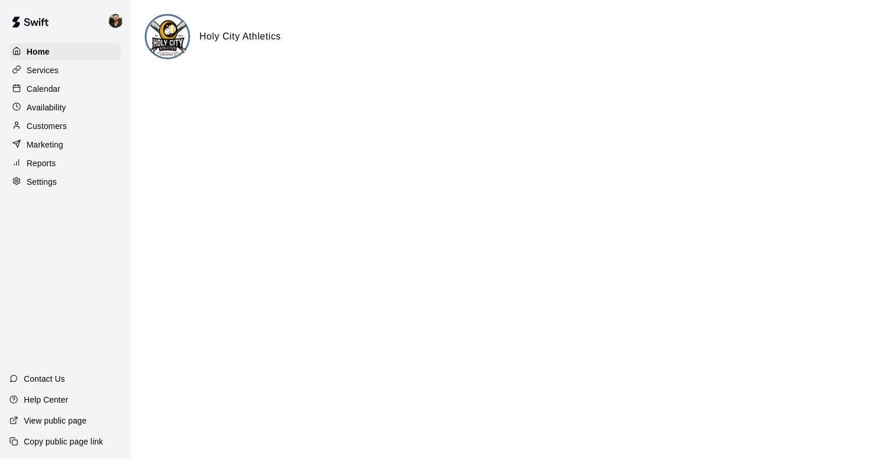
click at [65, 95] on div "Calendar" at bounding box center [65, 88] width 112 height 17
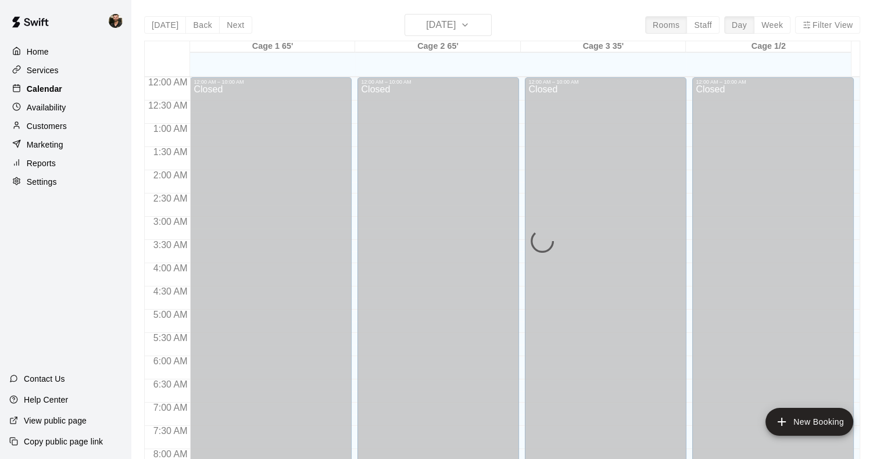
scroll to position [685, 0]
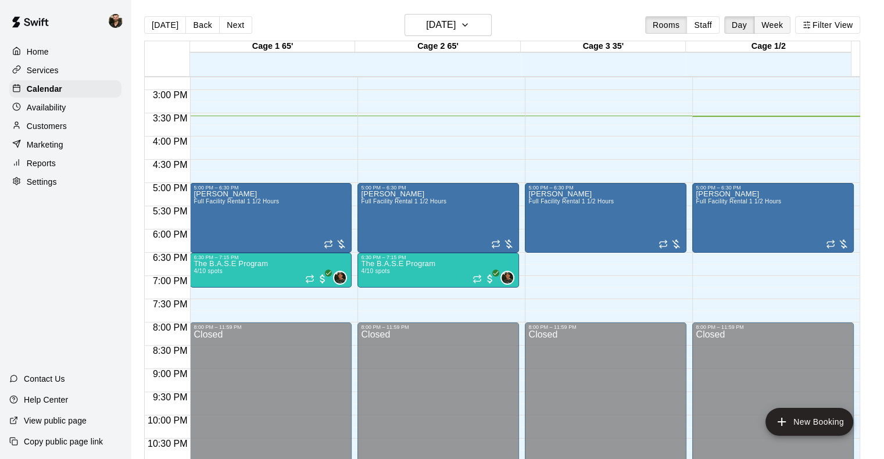
click at [785, 27] on button "Week" at bounding box center [772, 24] width 37 height 17
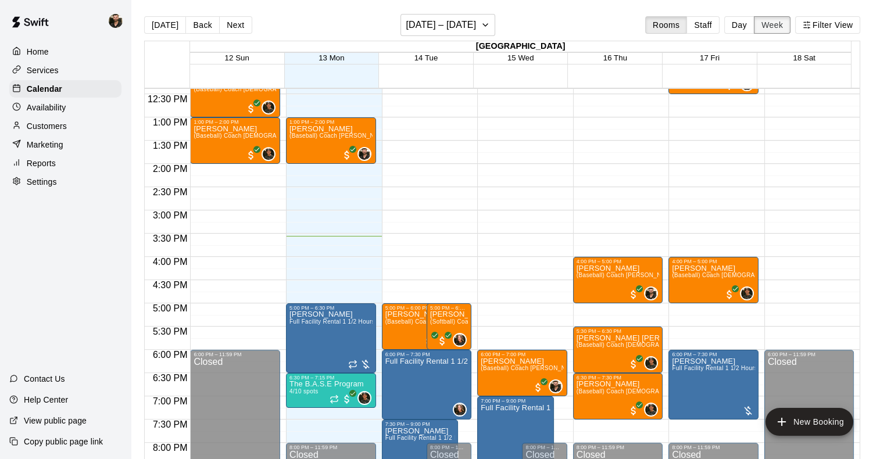
scroll to position [576, 0]
